Goal: Task Accomplishment & Management: Use online tool/utility

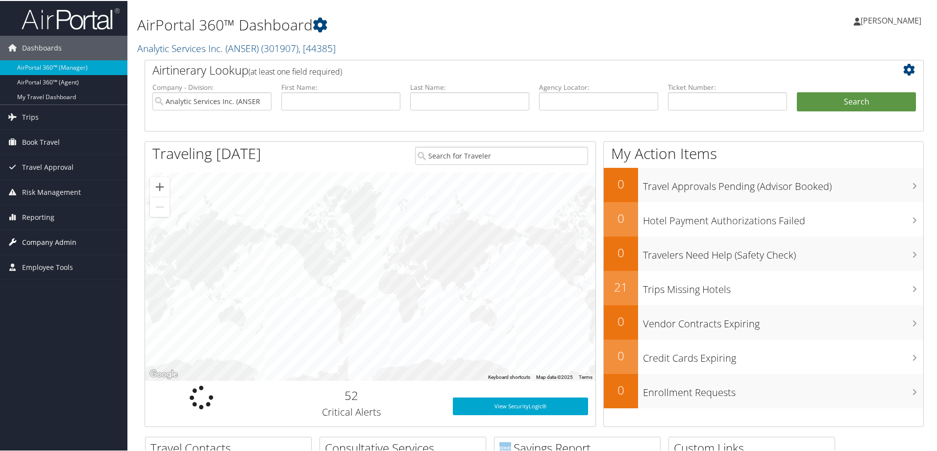
click at [28, 236] on span "Company Admin" at bounding box center [49, 241] width 54 height 25
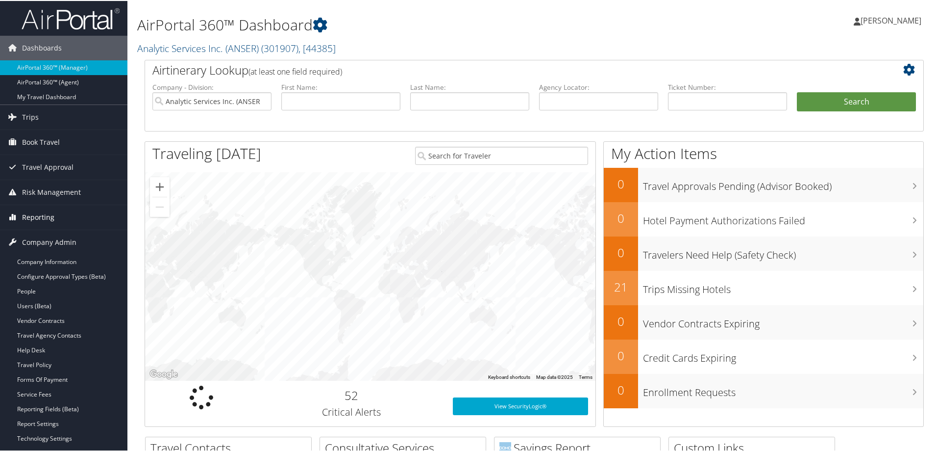
click at [48, 221] on span "Reporting" at bounding box center [38, 216] width 32 height 25
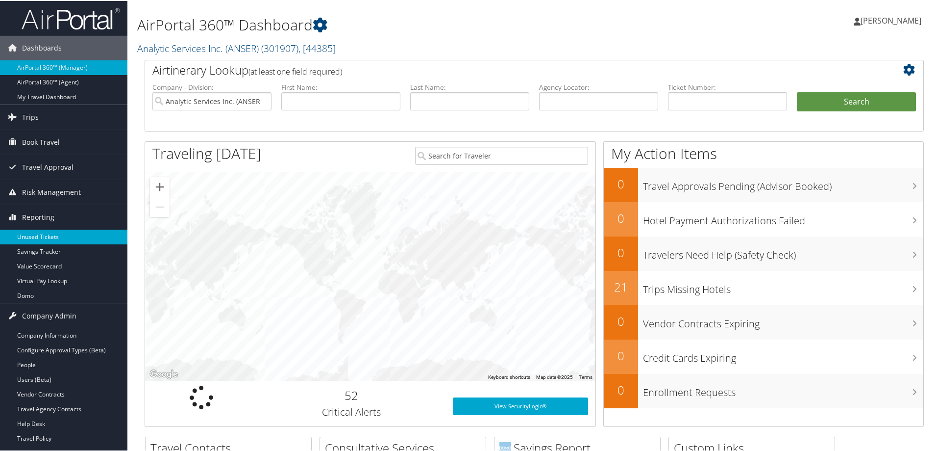
click at [45, 232] on link "Unused Tickets" at bounding box center [63, 235] width 127 height 15
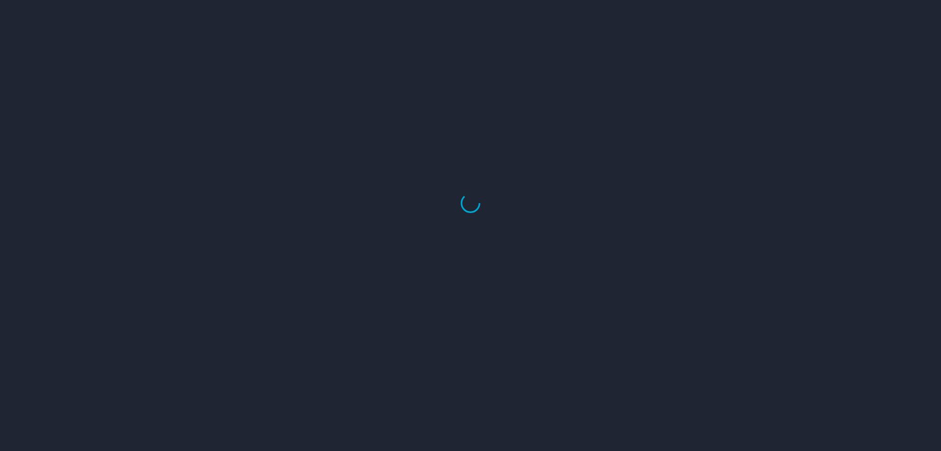
click at [47, 231] on div at bounding box center [470, 203] width 941 height 496
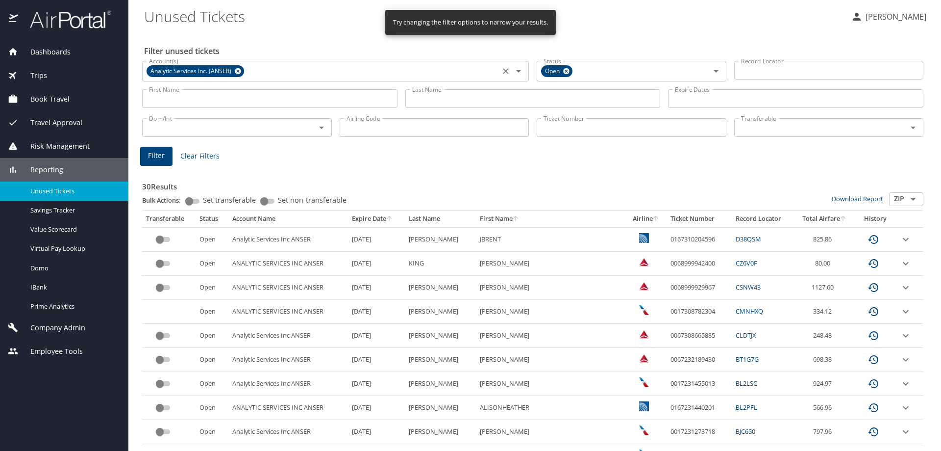
click at [232, 70] on span "Analytic Services Inc. (ANSER)" at bounding box center [192, 71] width 91 height 10
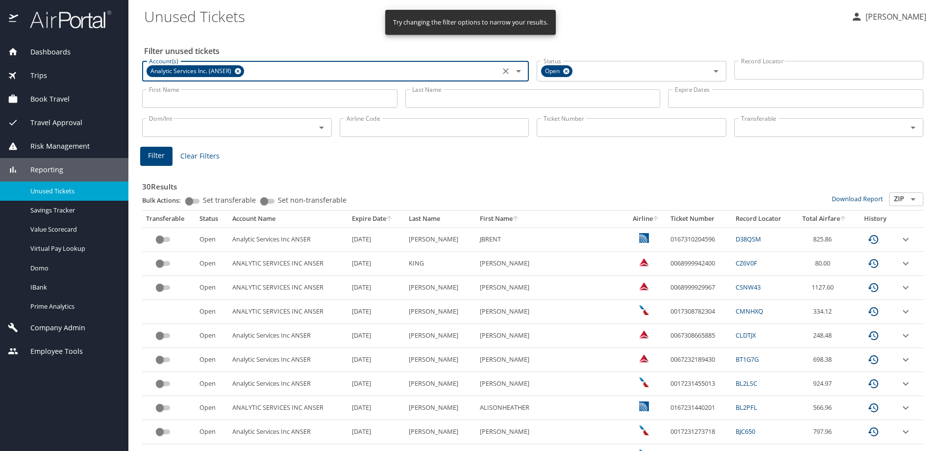
click at [236, 70] on icon at bounding box center [238, 71] width 6 height 6
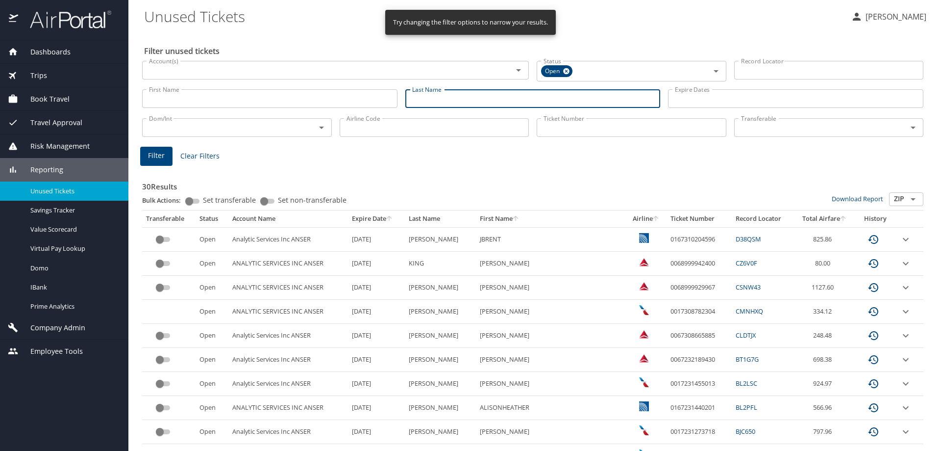
click at [454, 96] on input "Last Name" at bounding box center [532, 98] width 255 height 19
type input "montijo"
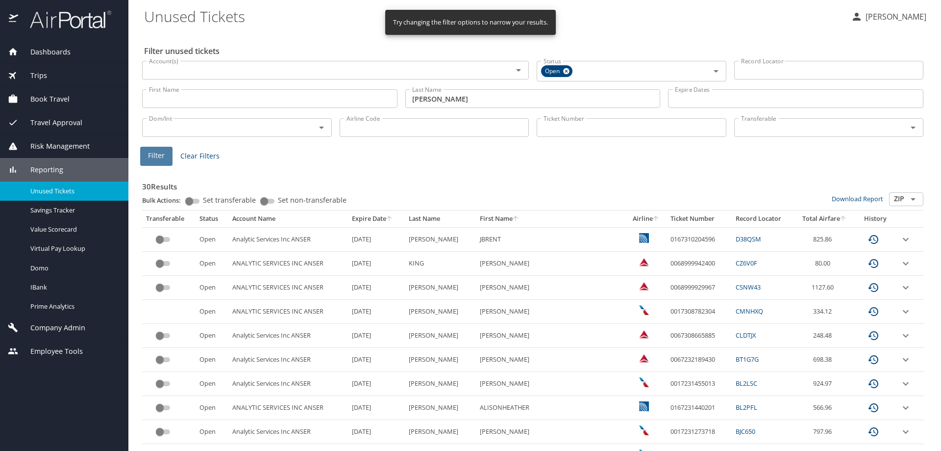
click at [160, 151] on span "Filter" at bounding box center [156, 156] width 17 height 12
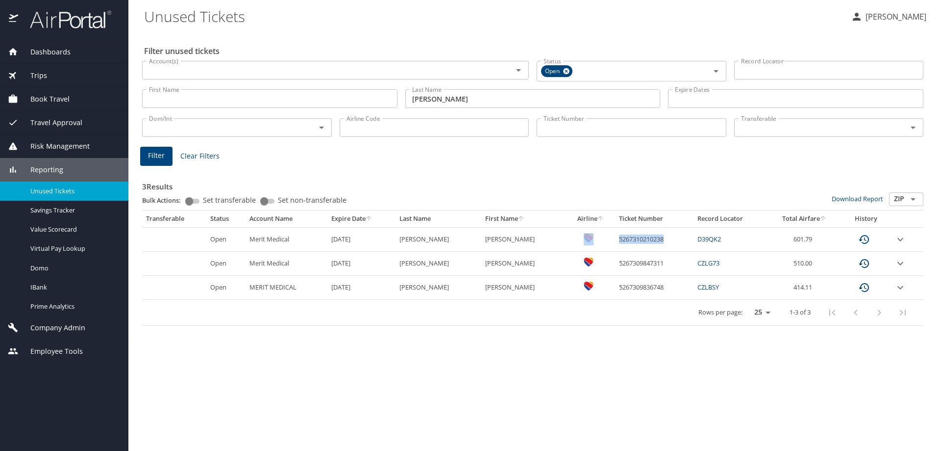
drag, startPoint x: 648, startPoint y: 241, endPoint x: 595, endPoint y: 240, distance: 53.4
click at [595, 240] on tr "Open Merit Medical 8/13/2026 MONTIJO RUDOLFO S JR 5267310210238 D39QK2 601.79" at bounding box center [533, 239] width 782 height 24
copy tr "5267310210238"
